Goal: Task Accomplishment & Management: Use online tool/utility

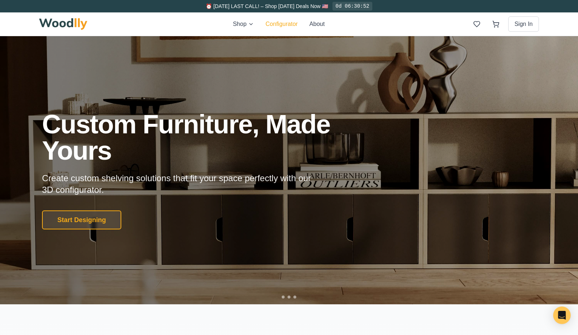
click at [275, 22] on button "Configurator" at bounding box center [282, 24] width 32 height 9
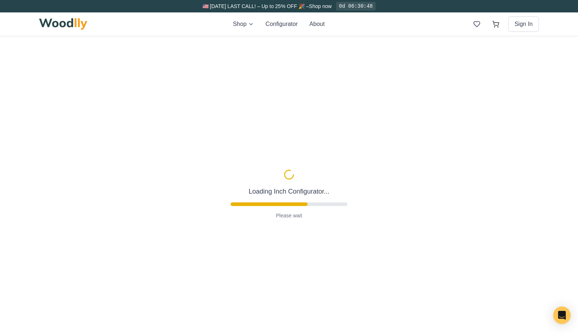
type input "63"
type input "2"
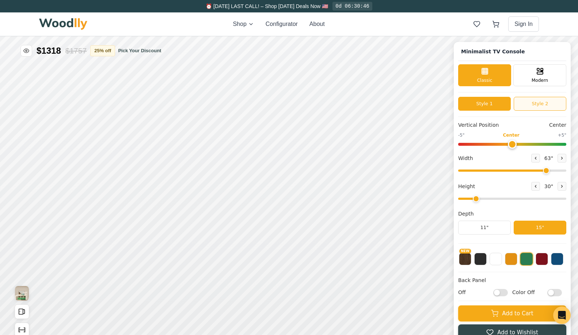
click at [534, 101] on button "Style 2" at bounding box center [540, 104] width 53 height 14
click at [486, 103] on button "Style 1" at bounding box center [484, 104] width 53 height 14
click at [534, 108] on button "Style 2" at bounding box center [540, 104] width 53 height 14
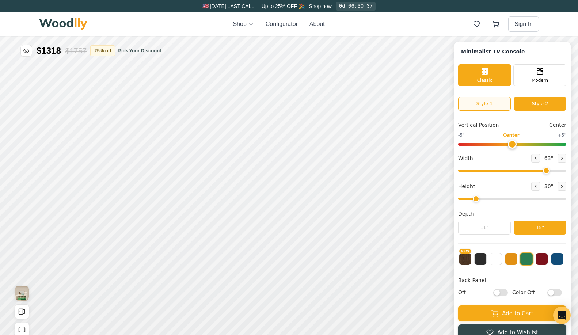
click at [489, 105] on button "Style 1" at bounding box center [484, 104] width 53 height 14
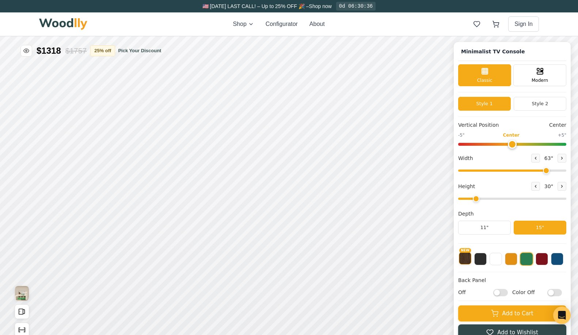
click at [466, 260] on button "NEW" at bounding box center [465, 258] width 12 height 12
click at [561, 157] on icon at bounding box center [561, 158] width 1 height 2
type input "64"
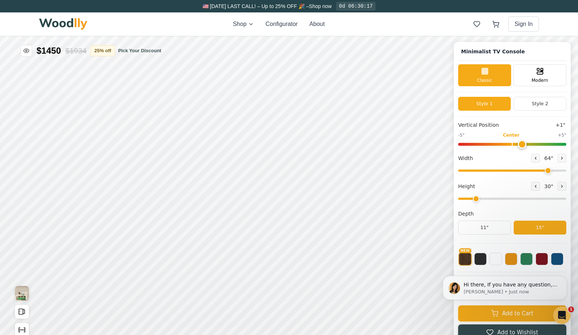
type input "0"
drag, startPoint x: 512, startPoint y: 142, endPoint x: 508, endPoint y: 147, distance: 6.5
click at [508, 146] on input "range" at bounding box center [512, 144] width 108 height 3
click at [535, 105] on button "Style 2" at bounding box center [540, 104] width 53 height 14
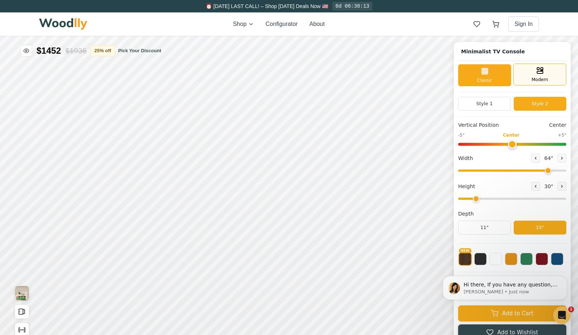
click at [537, 80] on span "Modern" at bounding box center [540, 79] width 16 height 7
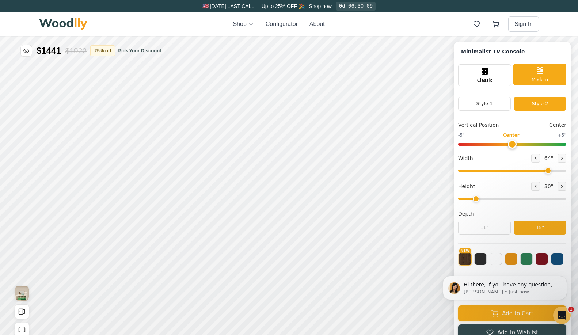
click at [537, 80] on span "Modern" at bounding box center [540, 79] width 16 height 7
click at [494, 74] on div "Classic" at bounding box center [484, 75] width 53 height 22
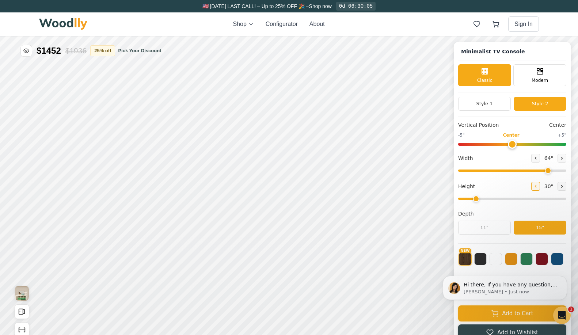
click at [533, 184] on icon at bounding box center [535, 186] width 4 height 4
click at [560, 185] on icon at bounding box center [562, 186] width 4 height 4
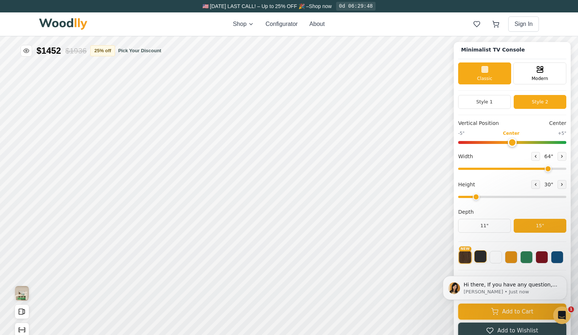
click at [478, 257] on button at bounding box center [480, 256] width 12 height 12
click at [488, 226] on button "11"" at bounding box center [484, 226] width 53 height 14
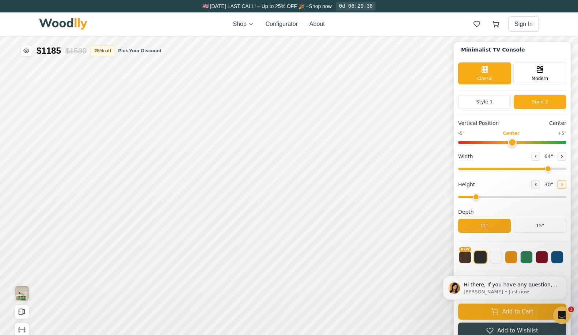
click at [557, 183] on button at bounding box center [561, 184] width 9 height 9
type input "3"
click at [535, 154] on icon at bounding box center [535, 156] width 4 height 4
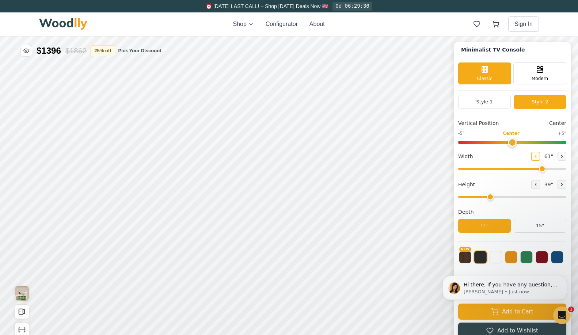
click at [535, 154] on icon at bounding box center [535, 156] width 4 height 4
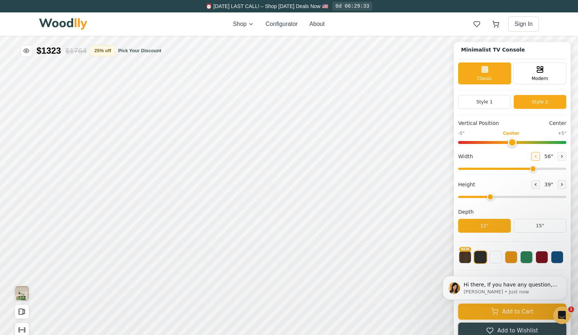
click at [535, 154] on icon at bounding box center [535, 156] width 4 height 4
type input "55"
click at [349, 172] on icon at bounding box center [349, 172] width 9 height 9
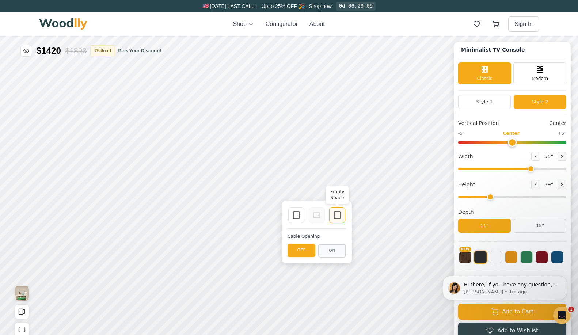
click at [335, 214] on icon at bounding box center [337, 215] width 9 height 9
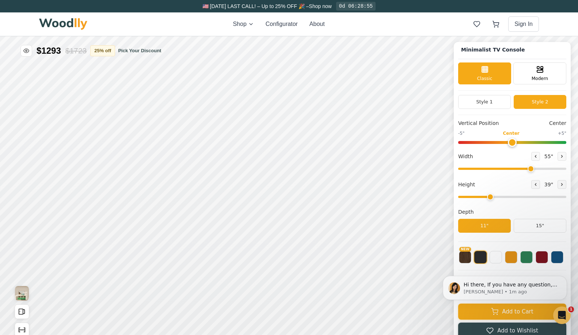
scroll to position [0, 0]
